Goal: Transaction & Acquisition: Purchase product/service

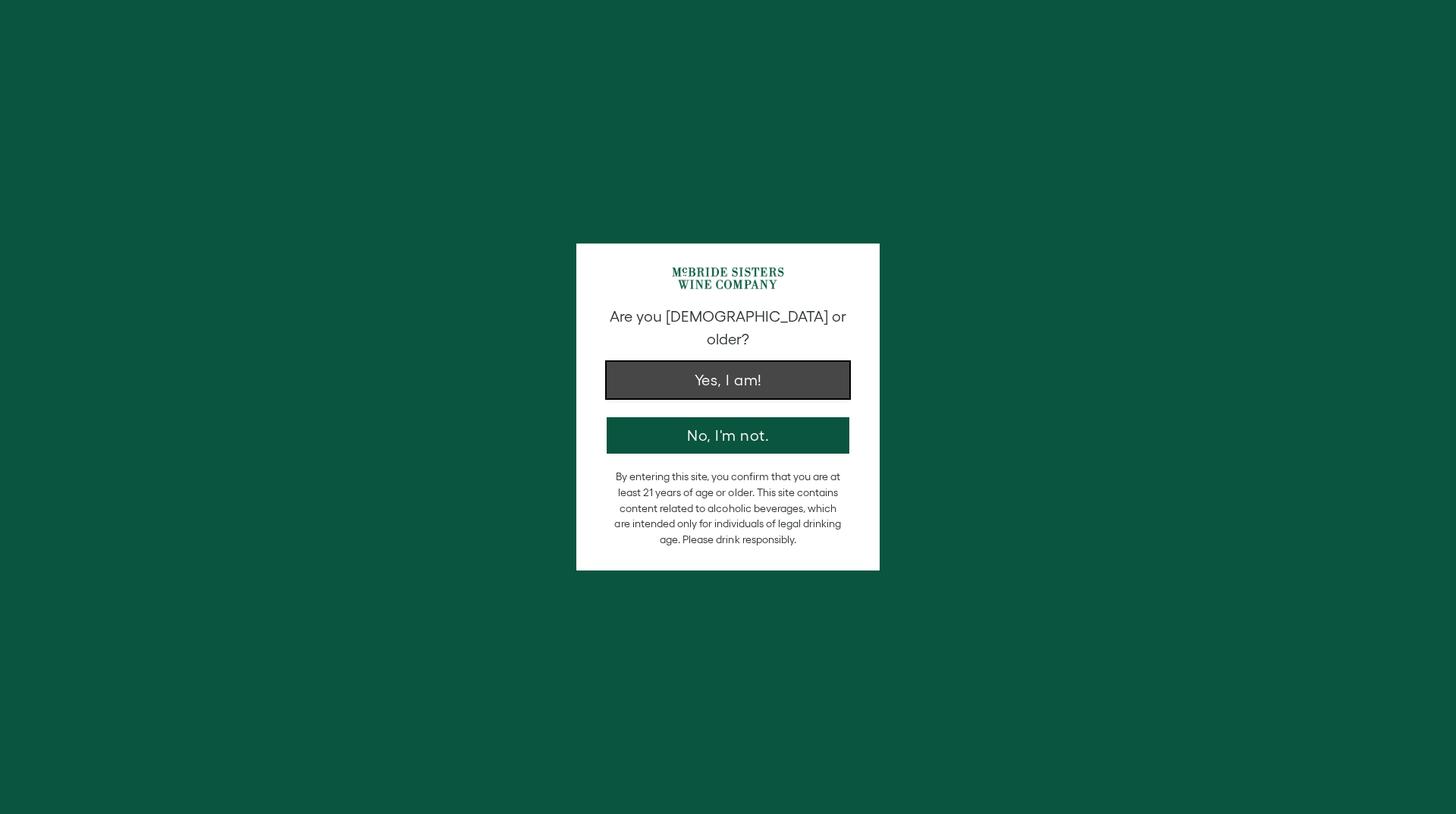
click at [708, 365] on button "Yes, I am!" at bounding box center [728, 379] width 243 height 36
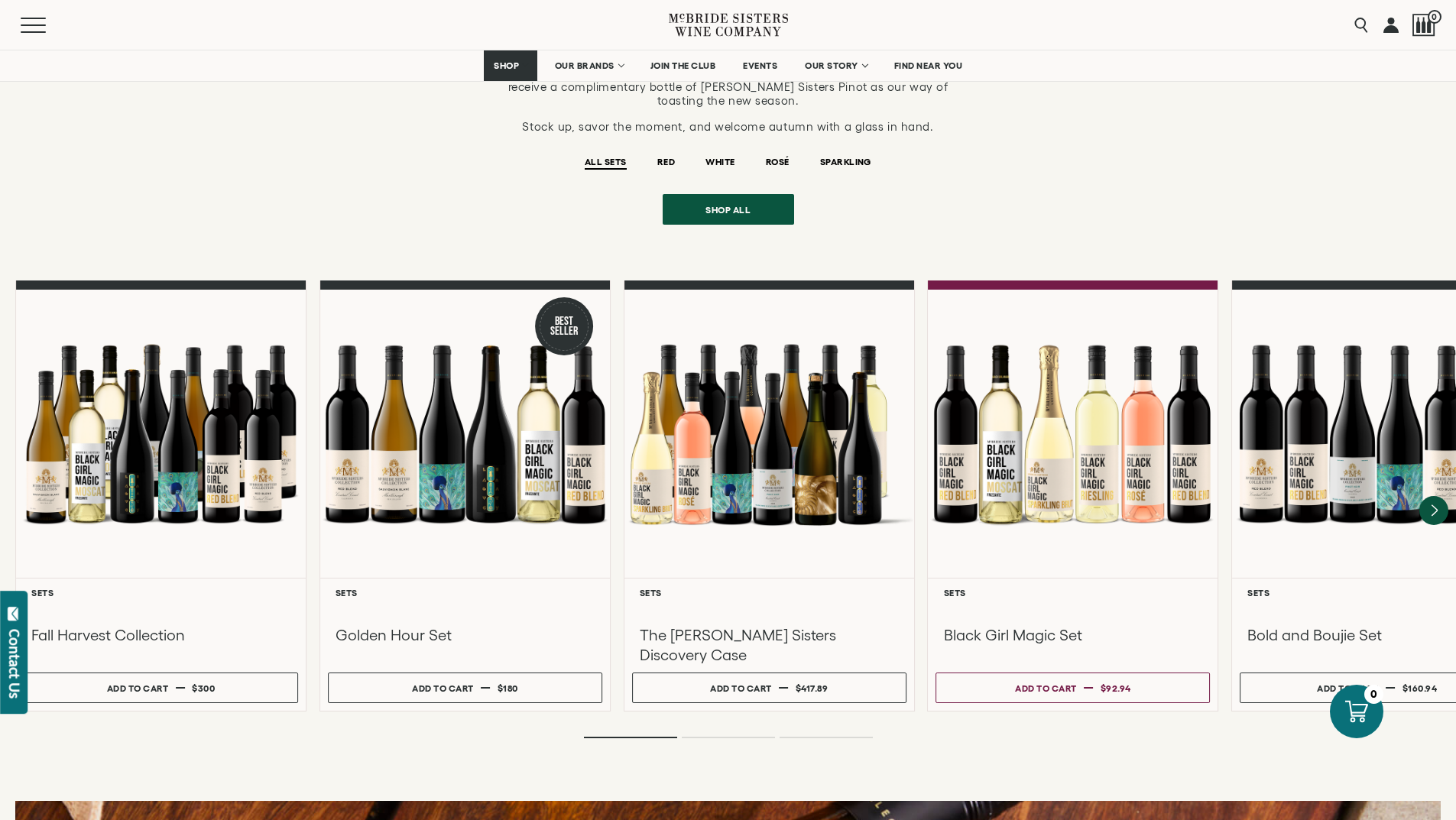
scroll to position [1376, 0]
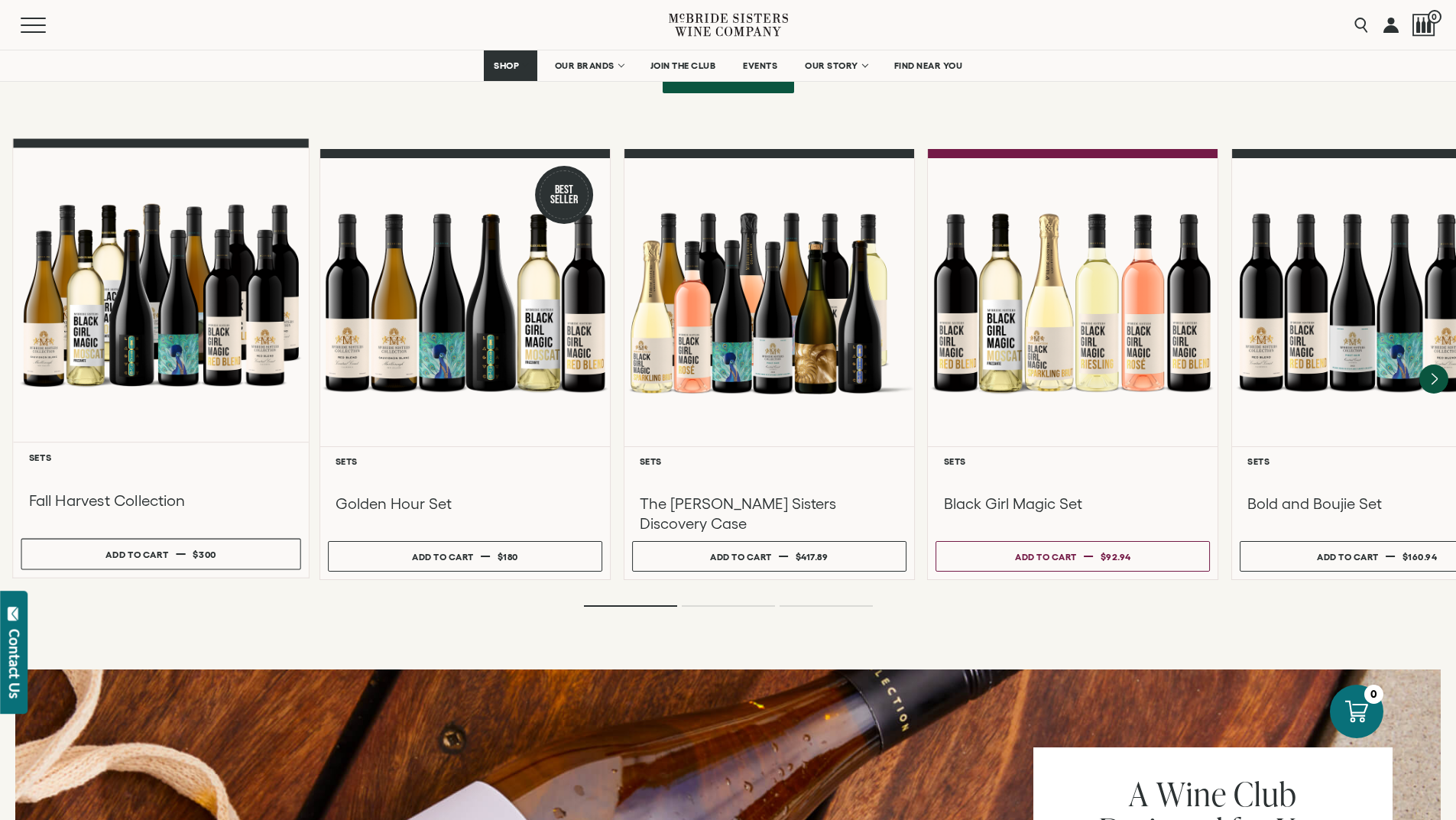
click at [234, 295] on div at bounding box center [161, 295] width 296 height 295
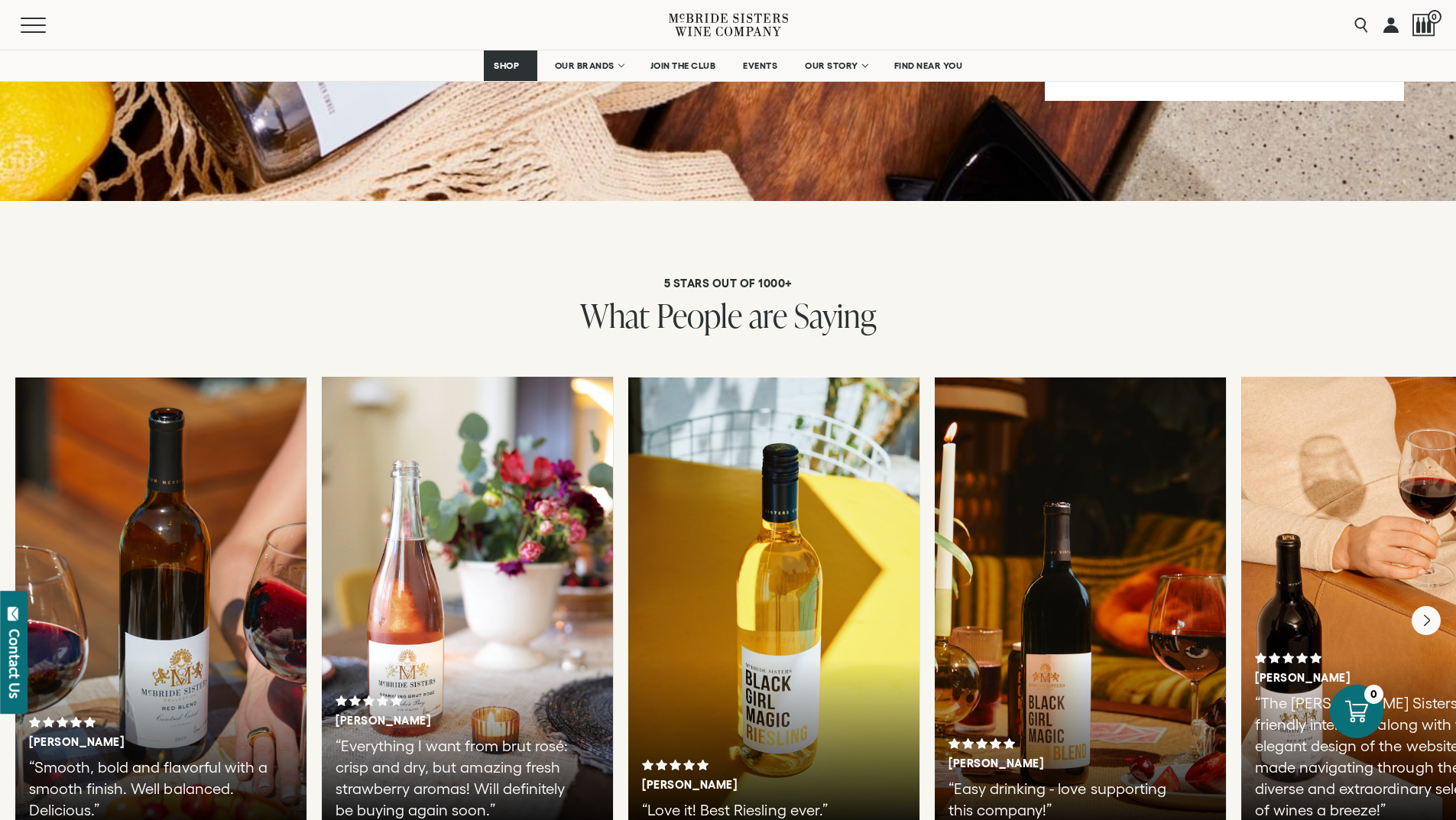
scroll to position [2216, 0]
